Goal: Task Accomplishment & Management: Manage account settings

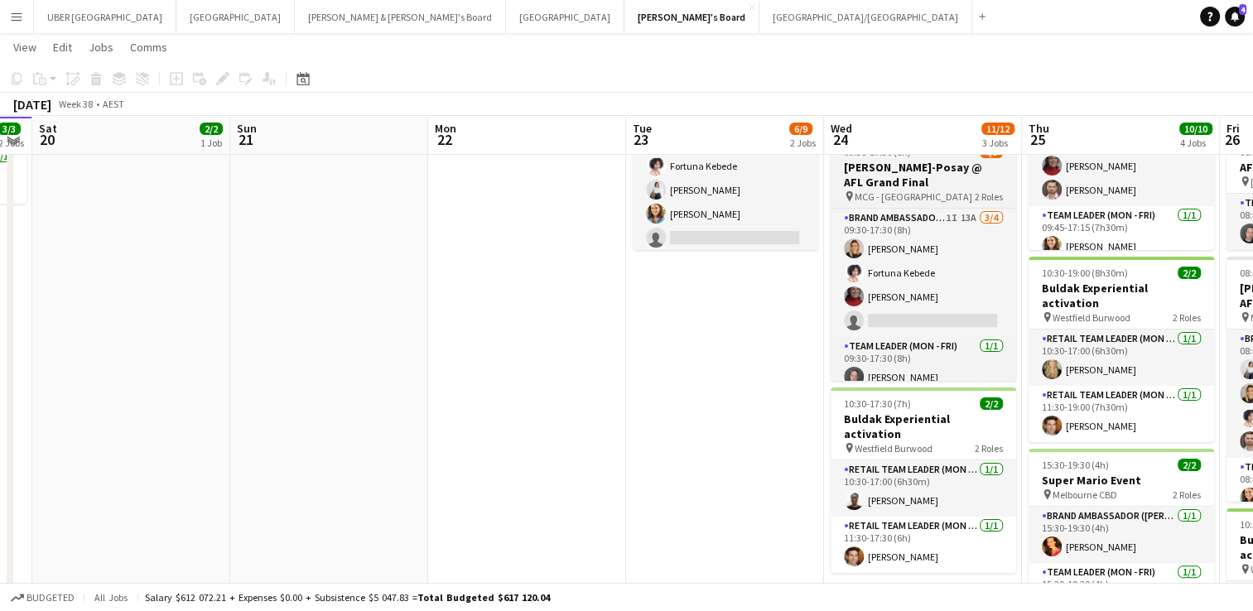
scroll to position [307, 0]
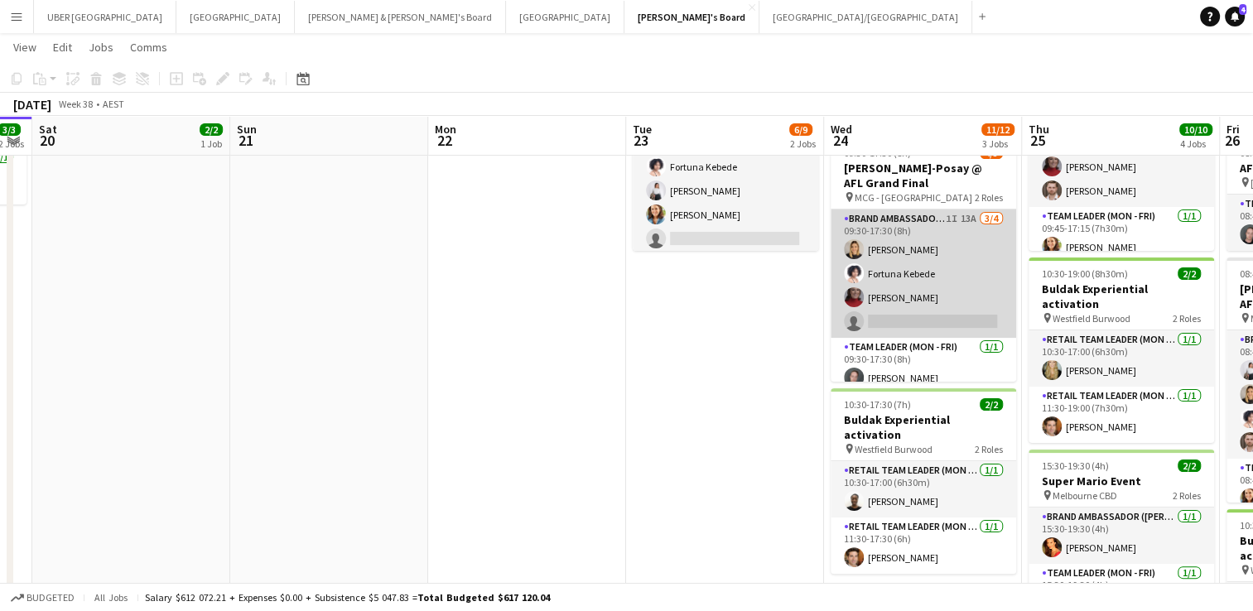
click at [878, 320] on app-card-role "Brand Ambassador (Mon - Fri) 1I 13A [DATE] 09:30-17:30 (8h) [PERSON_NAME] [PERS…" at bounding box center [924, 274] width 186 height 128
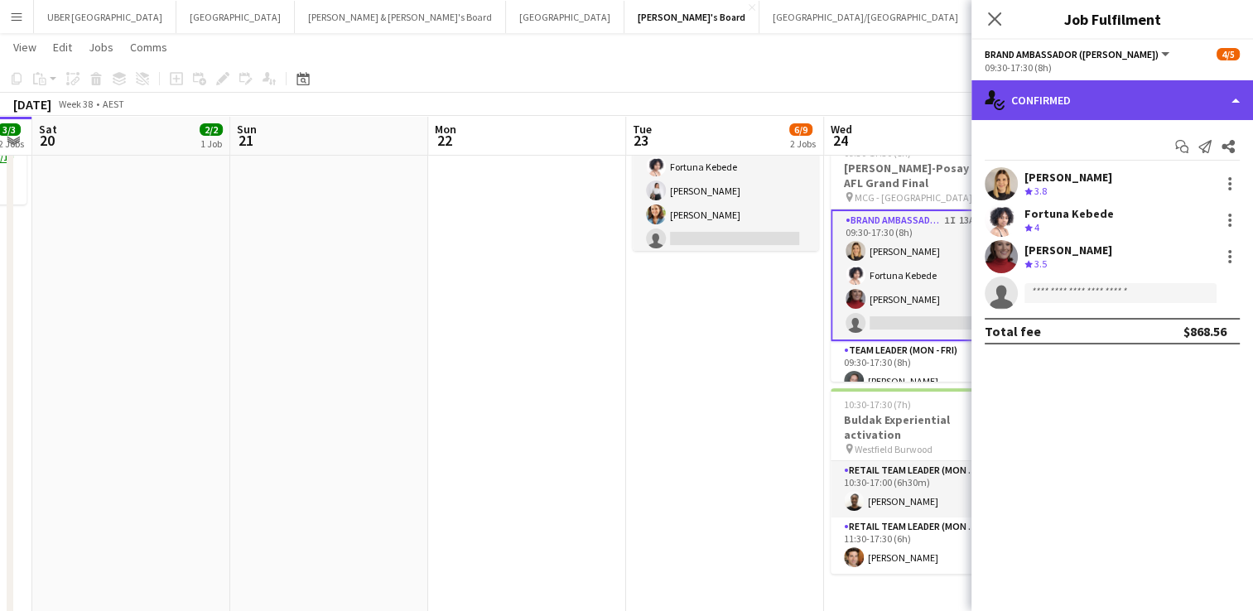
click at [1127, 97] on div "single-neutral-actions-check-2 Confirmed" at bounding box center [1113, 100] width 282 height 40
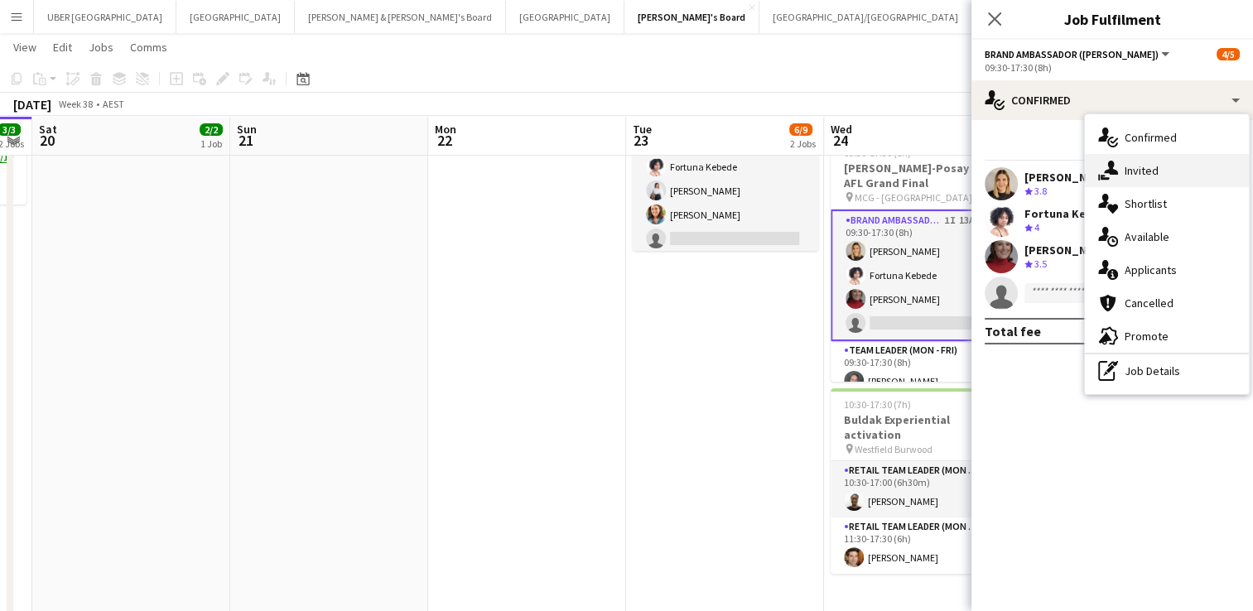
click at [1137, 169] on span "Invited" at bounding box center [1142, 170] width 34 height 15
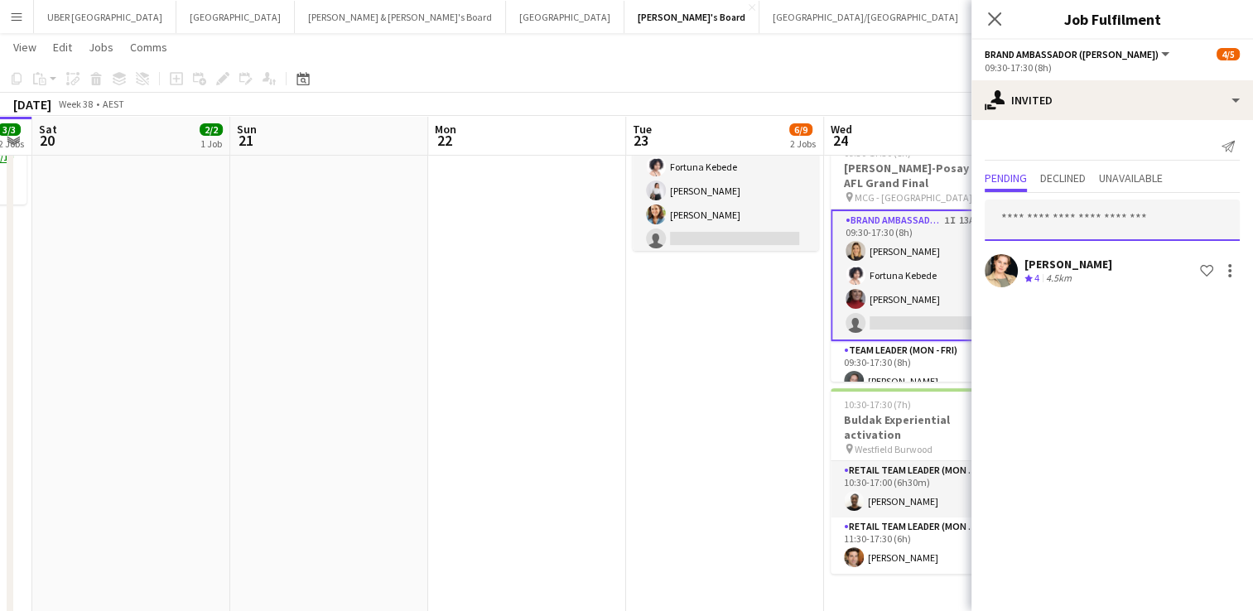
click at [1067, 217] on input "text" at bounding box center [1112, 220] width 255 height 41
type input "********"
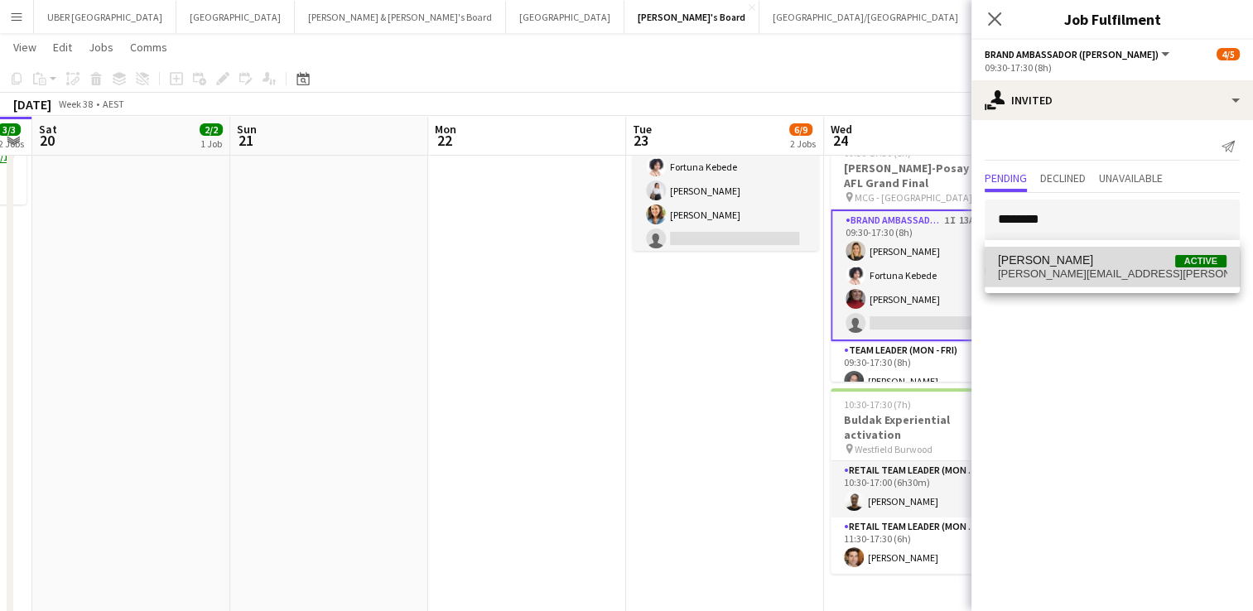
click at [1062, 273] on span "[PERSON_NAME][EMAIL_ADDRESS][PERSON_NAME][DOMAIN_NAME]" at bounding box center [1112, 274] width 229 height 13
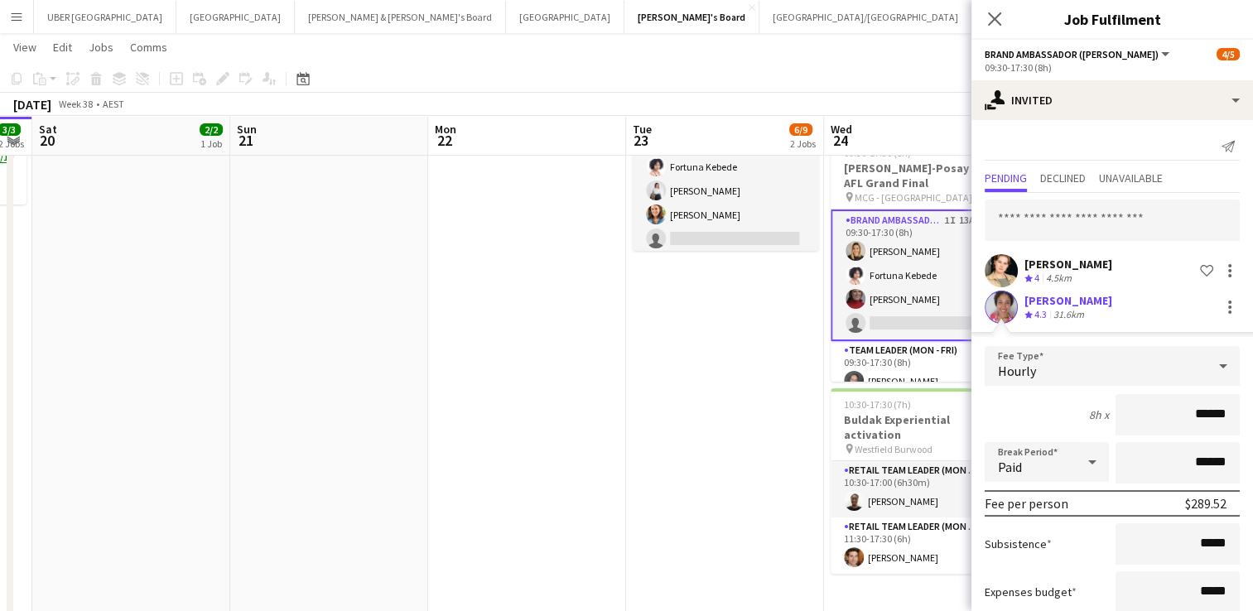
scroll to position [102, 0]
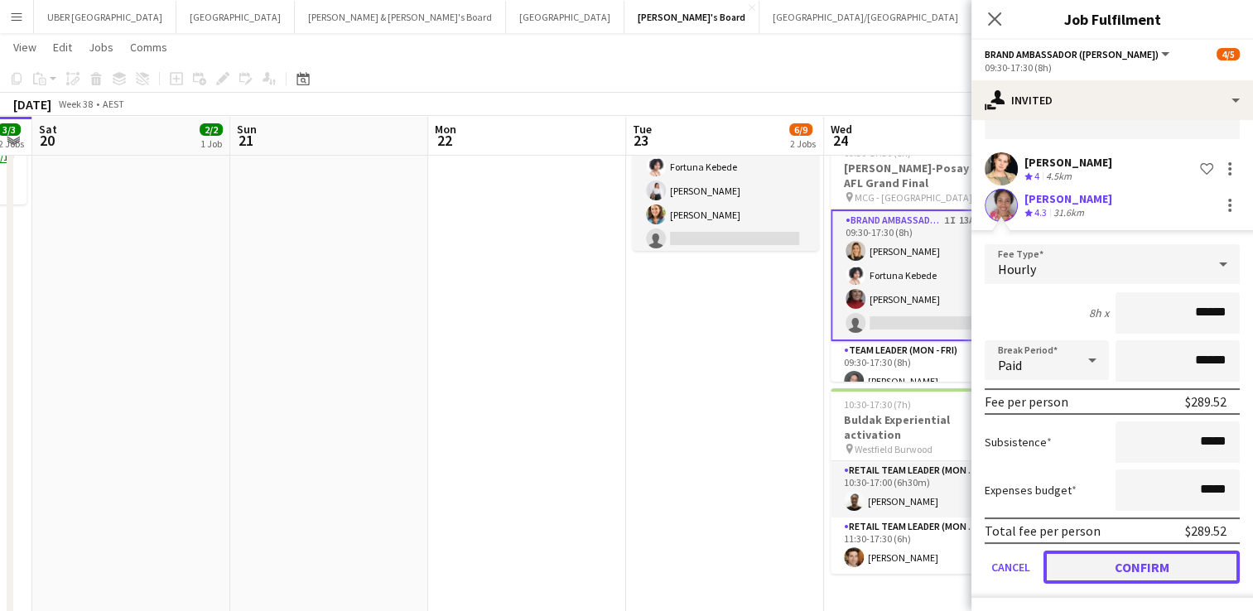
click at [1080, 565] on button "Confirm" at bounding box center [1142, 567] width 196 height 33
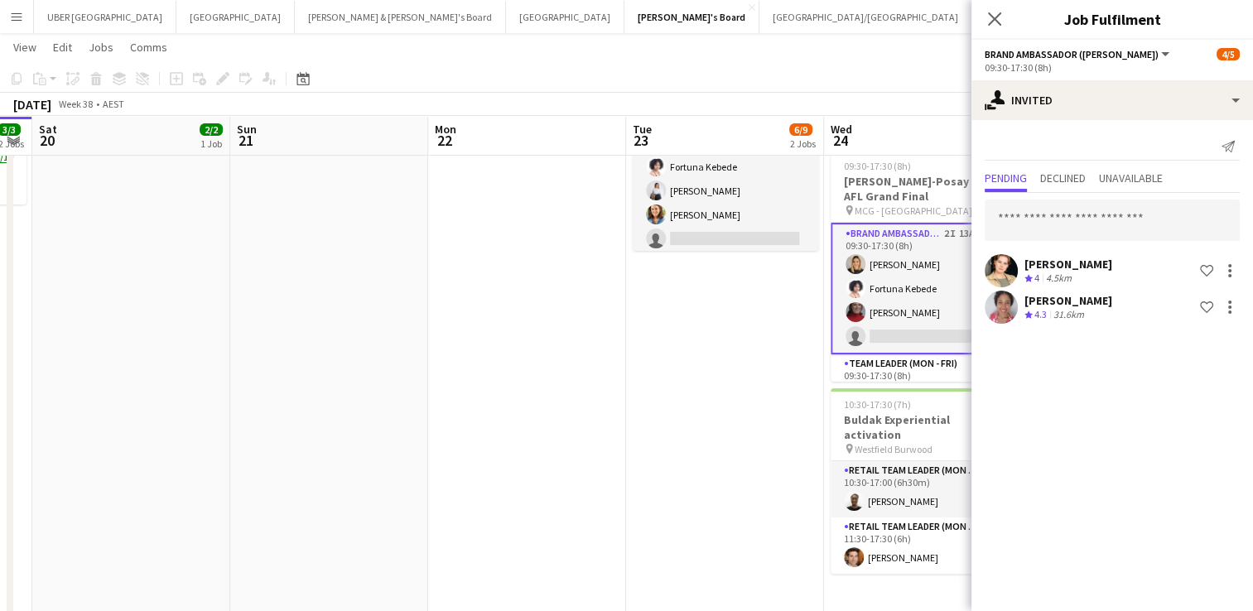
scroll to position [0, 0]
click at [995, 17] on icon "Close pop-in" at bounding box center [995, 19] width 16 height 16
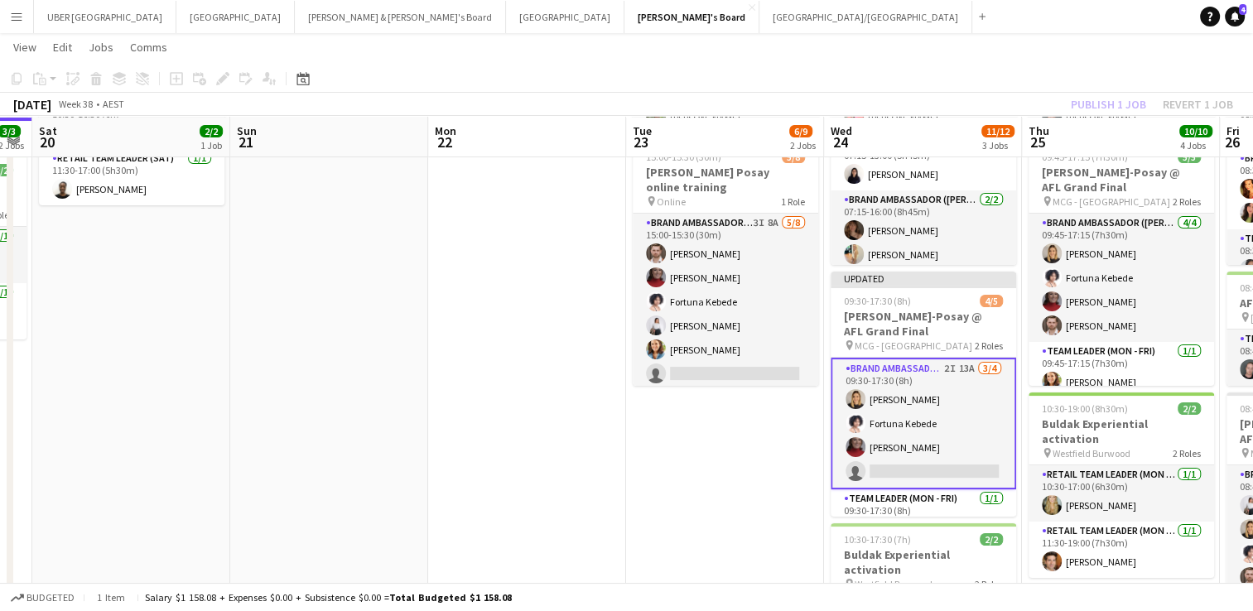
scroll to position [174, 0]
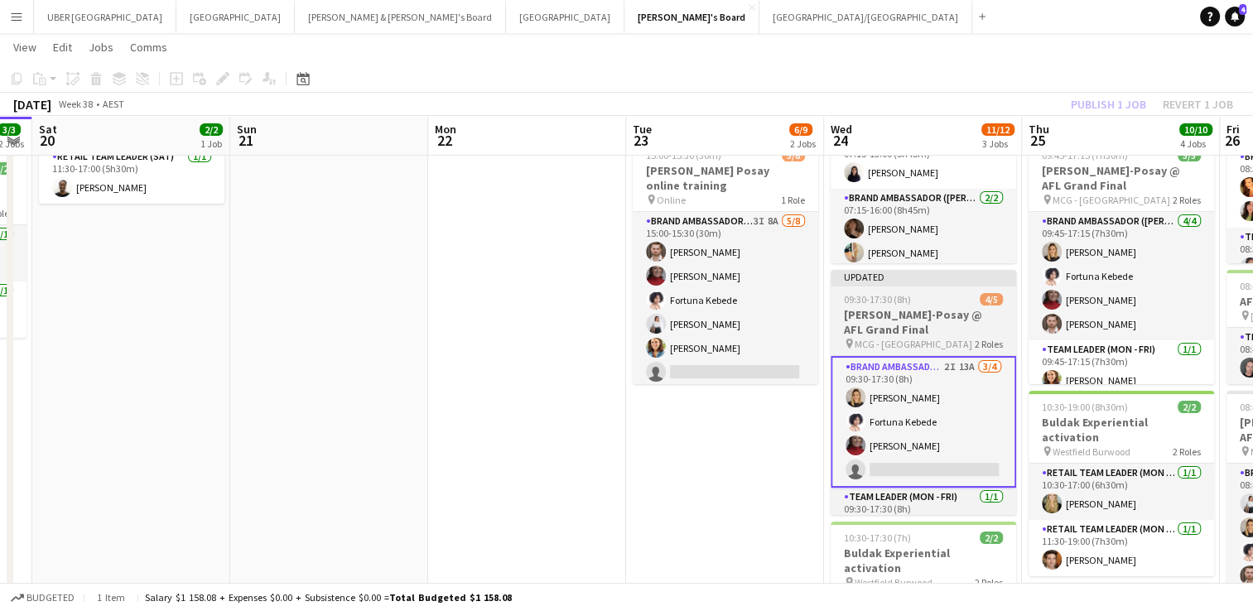
click at [953, 293] on div "09:30-17:30 (8h) 4/5" at bounding box center [924, 299] width 186 height 12
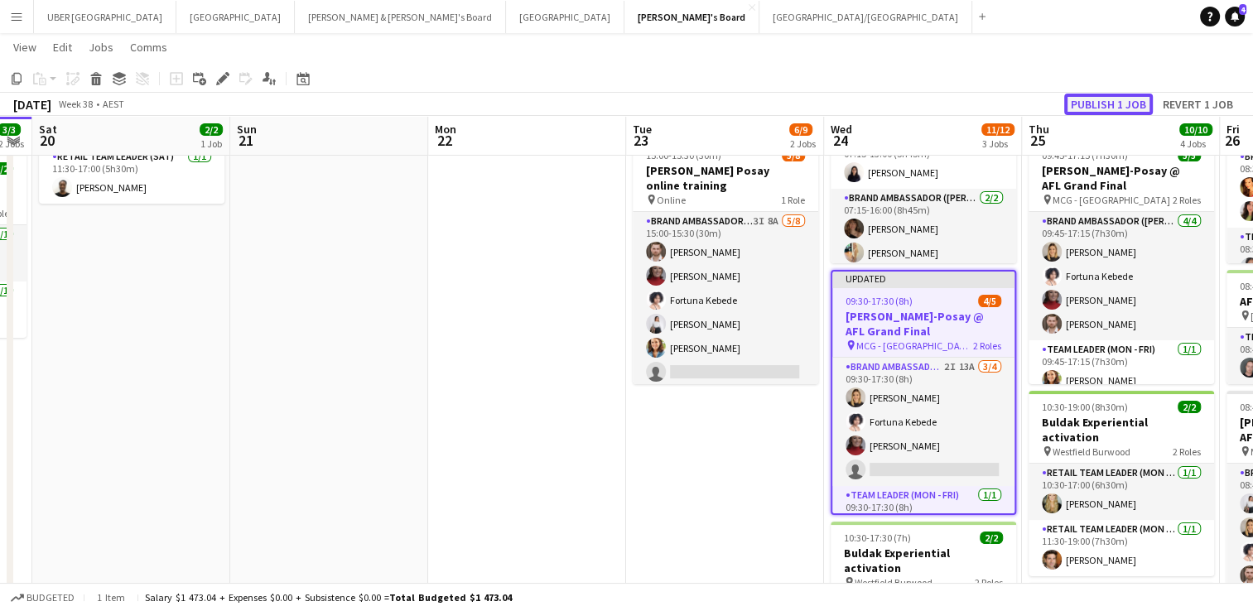
click at [1091, 99] on button "Publish 1 job" at bounding box center [1108, 105] width 89 height 22
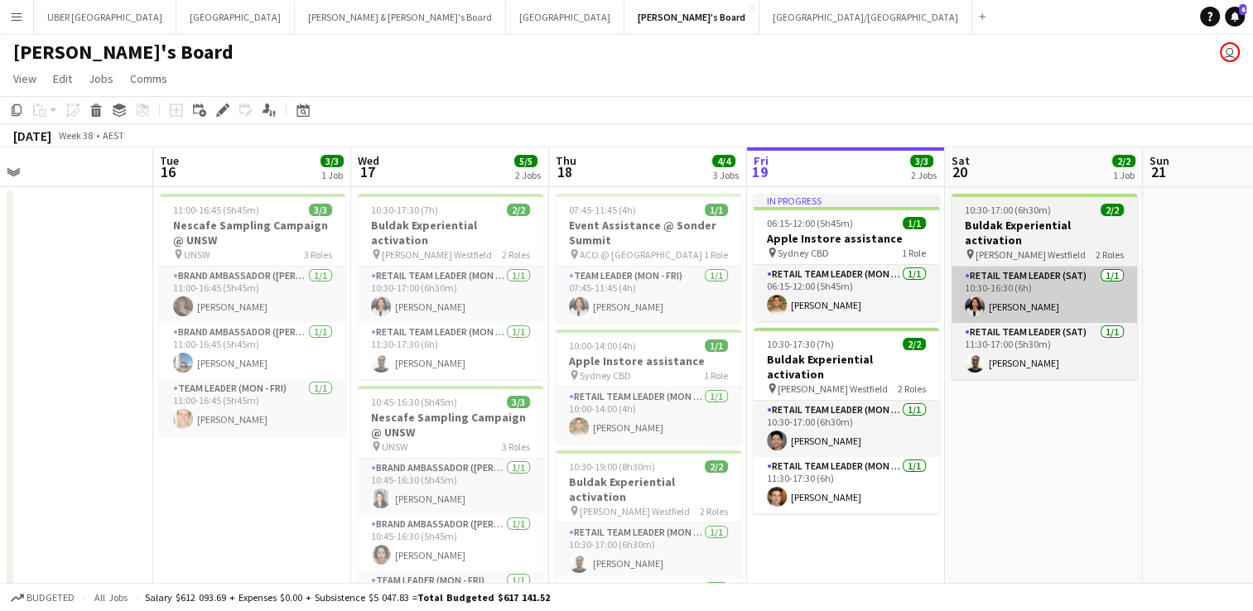
scroll to position [0, 434]
